Goal: Information Seeking & Learning: Learn about a topic

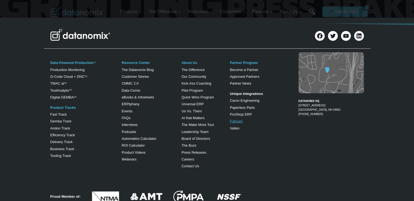
click at [237, 121] on link "Fulcrum" at bounding box center [236, 121] width 13 height 4
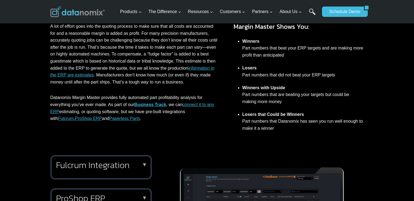
scroll to position [163, 0]
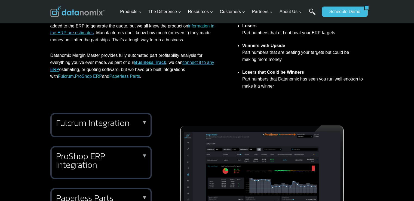
click at [97, 121] on h2 "Fulcrum Integration" at bounding box center [100, 123] width 88 height 9
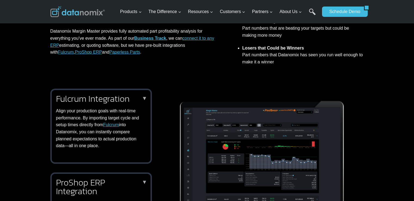
scroll to position [245, 0]
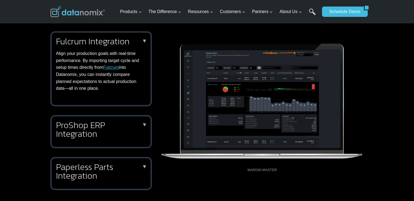
click at [122, 134] on h2 "ProShop ERP Integration" at bounding box center [100, 129] width 88 height 17
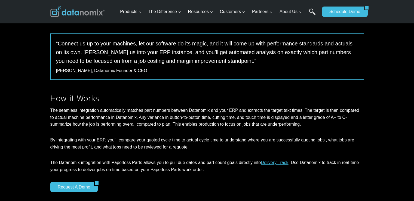
scroll to position [463, 0]
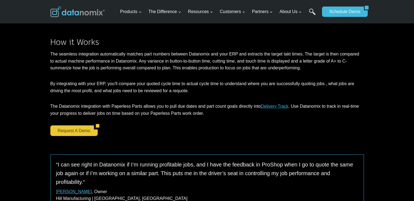
click at [74, 133] on link "Request a Demo" at bounding box center [72, 130] width 44 height 10
